Goal: Book appointment/travel/reservation

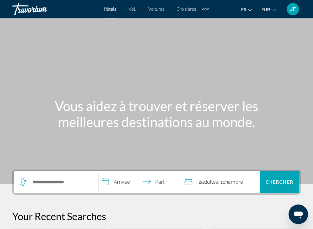
click at [209, 5] on div "Éléments de navigation supplémentaires" at bounding box center [206, 9] width 7 height 9
click at [201, 21] on font "Activités" at bounding box center [196, 20] width 17 height 5
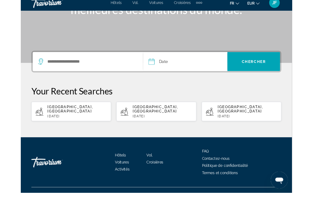
scroll to position [110, 0]
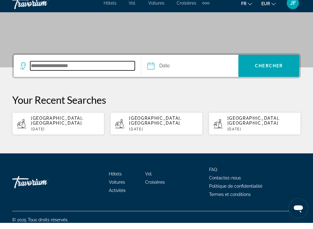
click at [69, 67] on input "Search destination" at bounding box center [82, 71] width 105 height 9
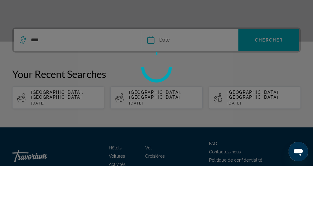
click at [163, 40] on div at bounding box center [156, 99] width 313 height 198
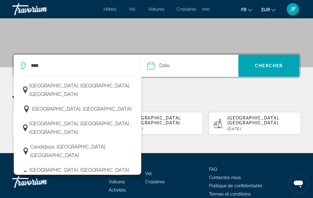
click at [58, 105] on span "[GEOGRAPHIC_DATA], [GEOGRAPHIC_DATA]" at bounding box center [82, 109] width 100 height 9
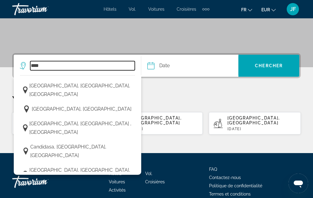
type input "**********"
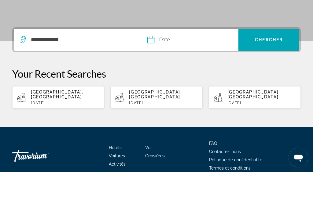
click at [165, 55] on input "Date" at bounding box center [170, 67] width 48 height 24
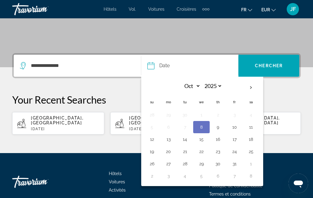
click at [169, 152] on button "20" at bounding box center [169, 152] width 10 height 9
type input "**********"
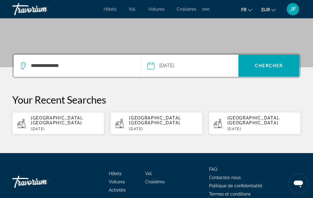
click at [278, 63] on span "Chercher" at bounding box center [269, 65] width 28 height 5
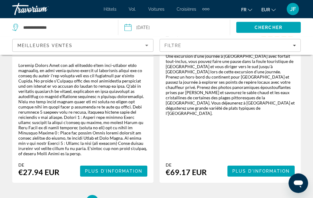
scroll to position [1611, 0]
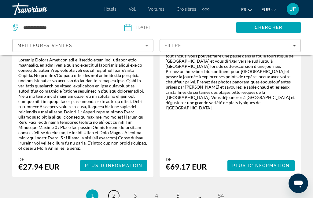
click at [109, 191] on link "page 2" at bounding box center [114, 196] width 11 height 11
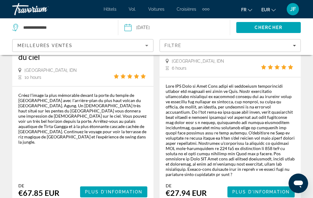
scroll to position [1585, 0]
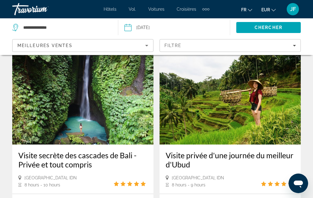
scroll to position [17, 0]
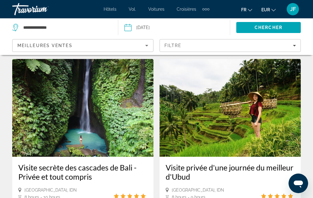
click at [295, 46] on icon "Filters" at bounding box center [294, 46] width 3 height 2
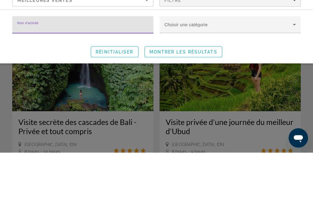
click at [296, 66] on icon "Search widget" at bounding box center [294, 69] width 7 height 7
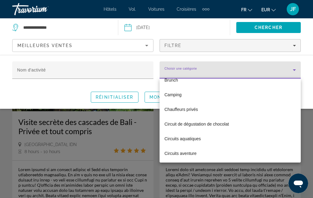
scroll to position [126, 0]
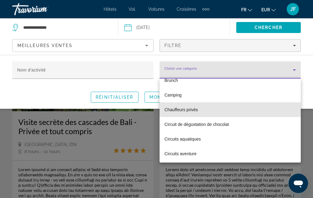
click at [191, 109] on font "Chauffeurs privés" at bounding box center [181, 109] width 33 height 5
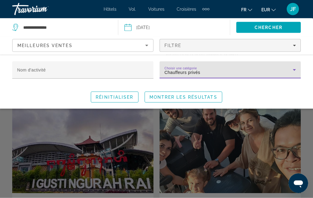
scroll to position [1090, 0]
click at [311, 152] on div "Search widget" at bounding box center [156, 144] width 313 height 110
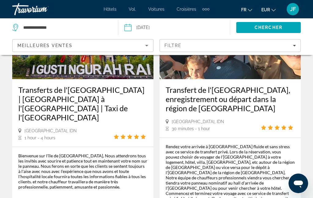
scroll to position [1203, 0]
